Goal: Task Accomplishment & Management: Manage account settings

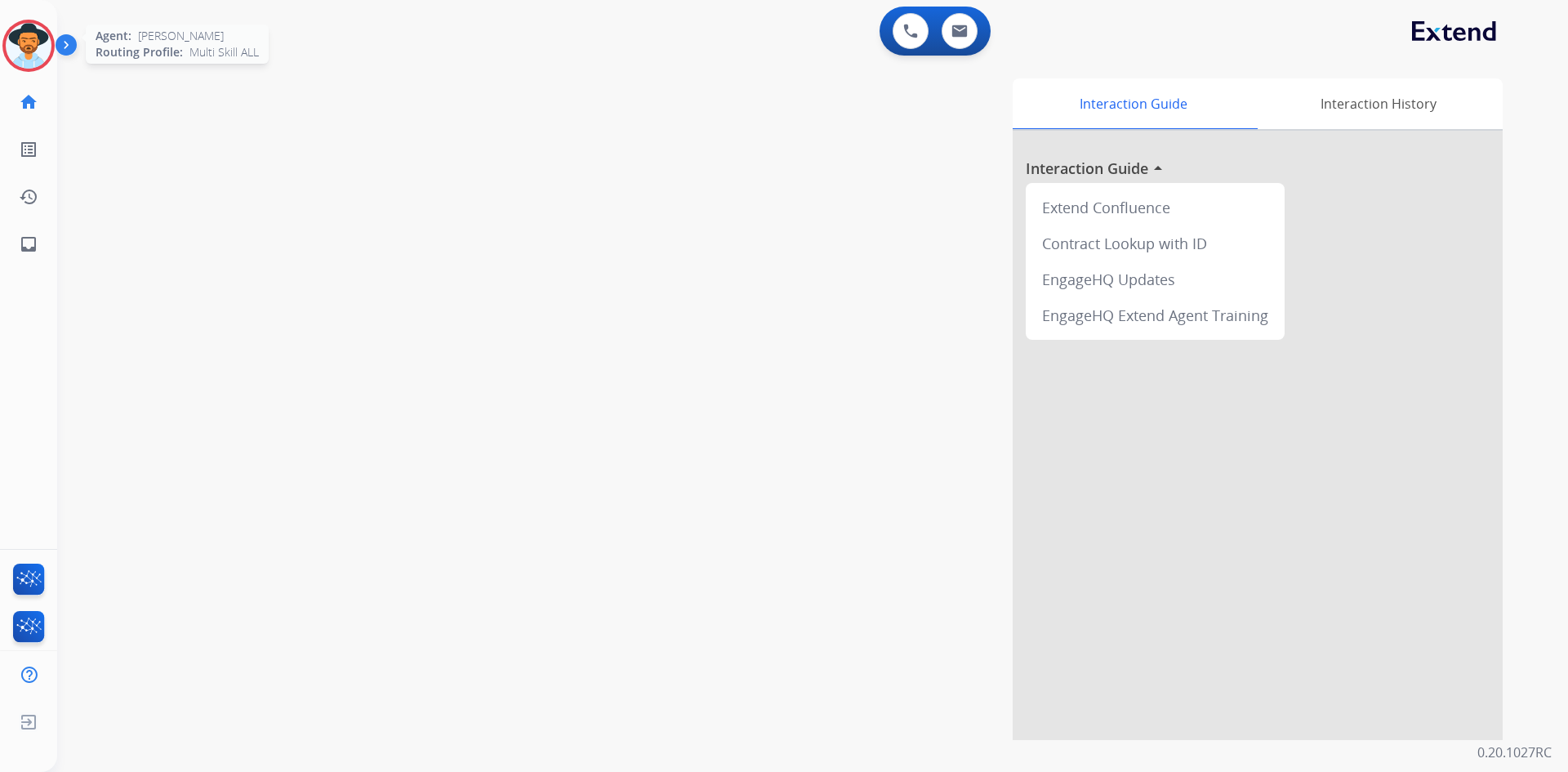
click at [41, 48] on img at bounding box center [28, 45] width 46 height 46
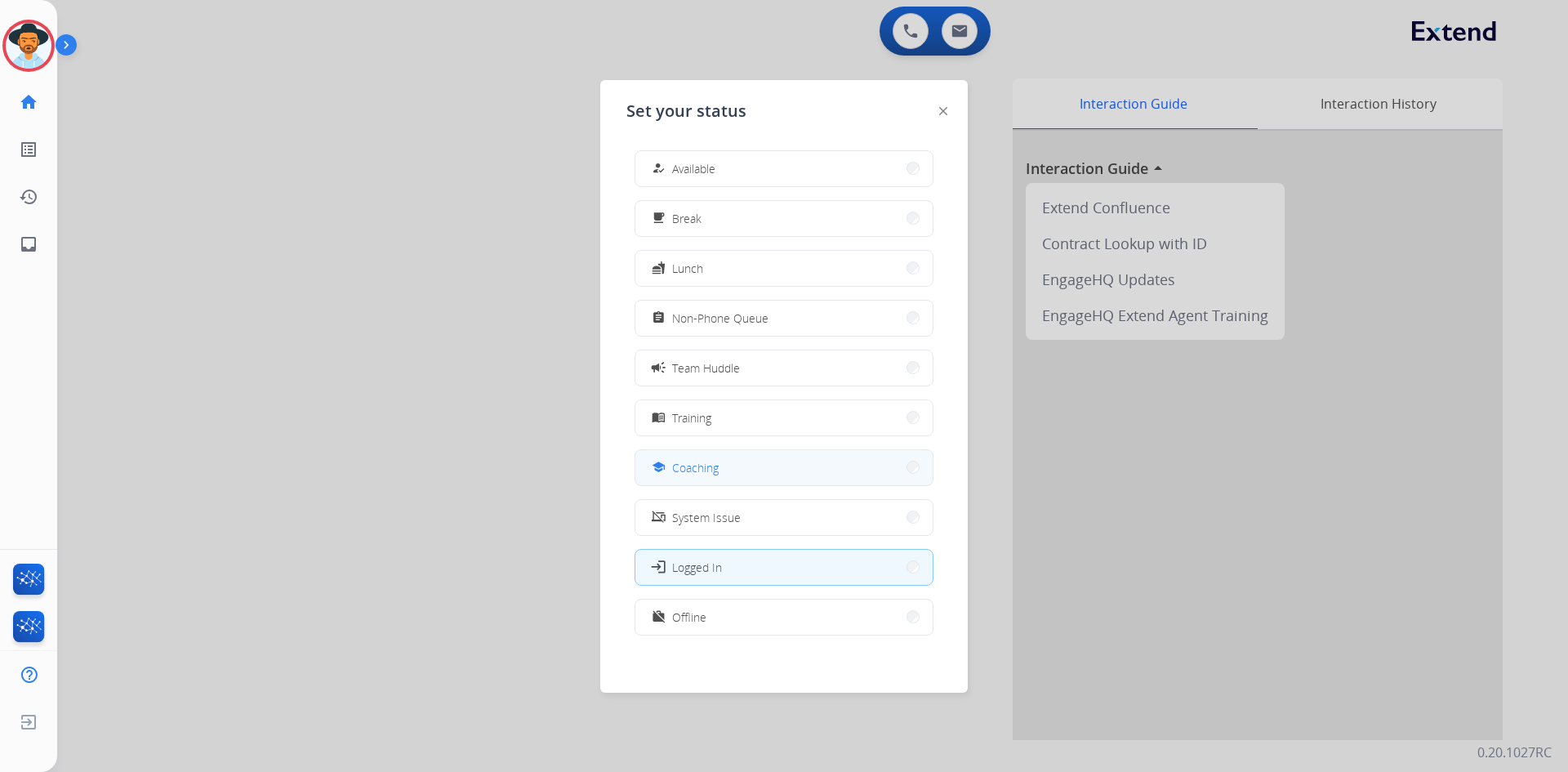
scroll to position [5, 0]
click at [747, 629] on div "work_off Offline" at bounding box center [784, 612] width 299 height 37
click at [754, 614] on button "work_off Offline" at bounding box center [784, 612] width 297 height 35
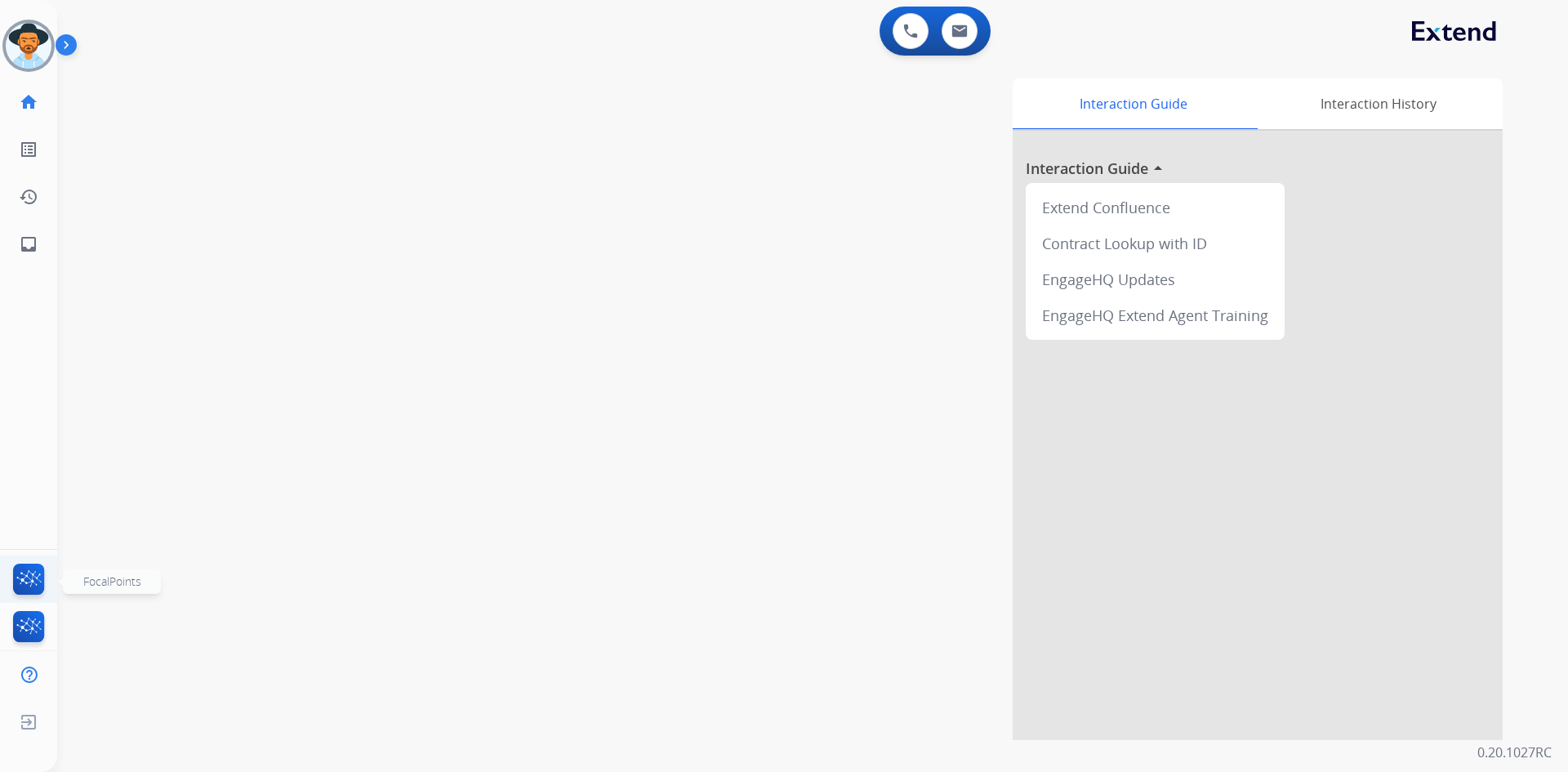
click at [45, 572] on img at bounding box center [29, 582] width 39 height 38
